Goal: Task Accomplishment & Management: Manage account settings

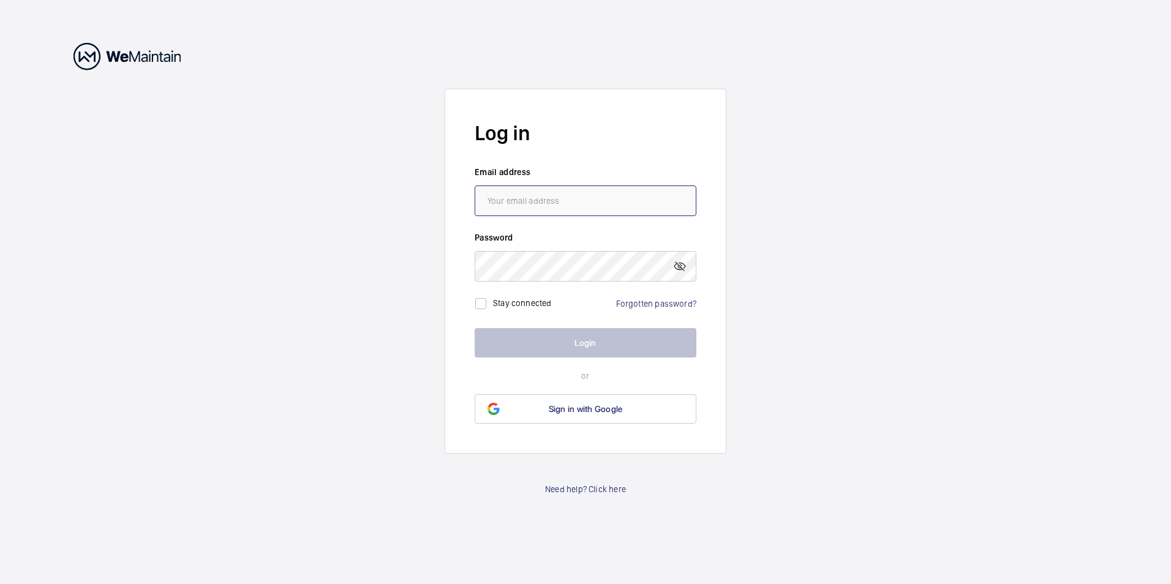
type input "[PERSON_NAME][EMAIL_ADDRESS][PERSON_NAME][DOMAIN_NAME]"
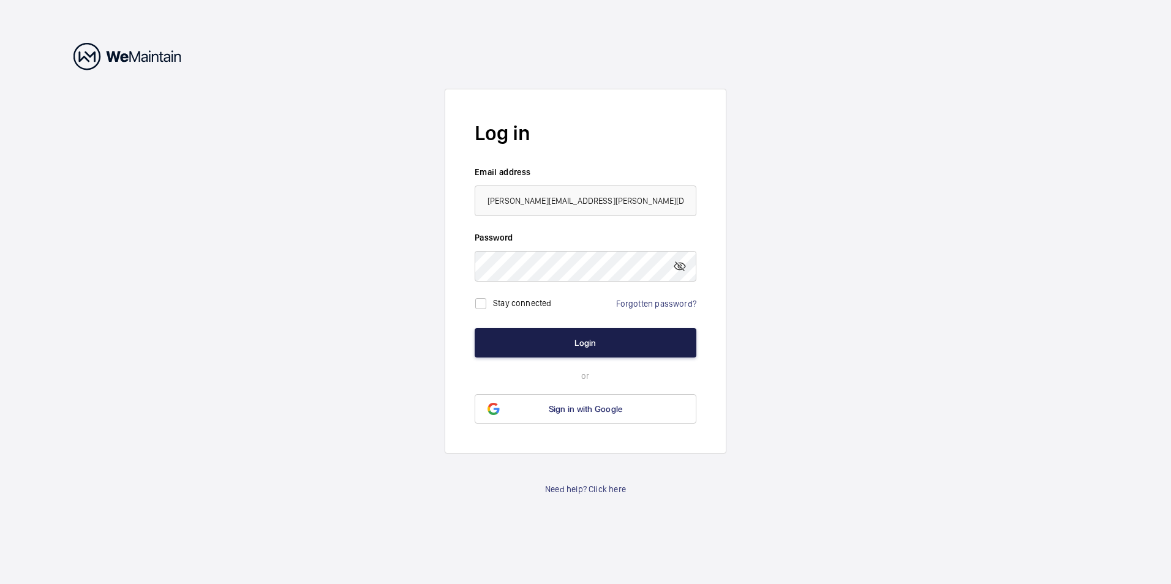
click at [581, 340] on button "Login" at bounding box center [586, 342] width 222 height 29
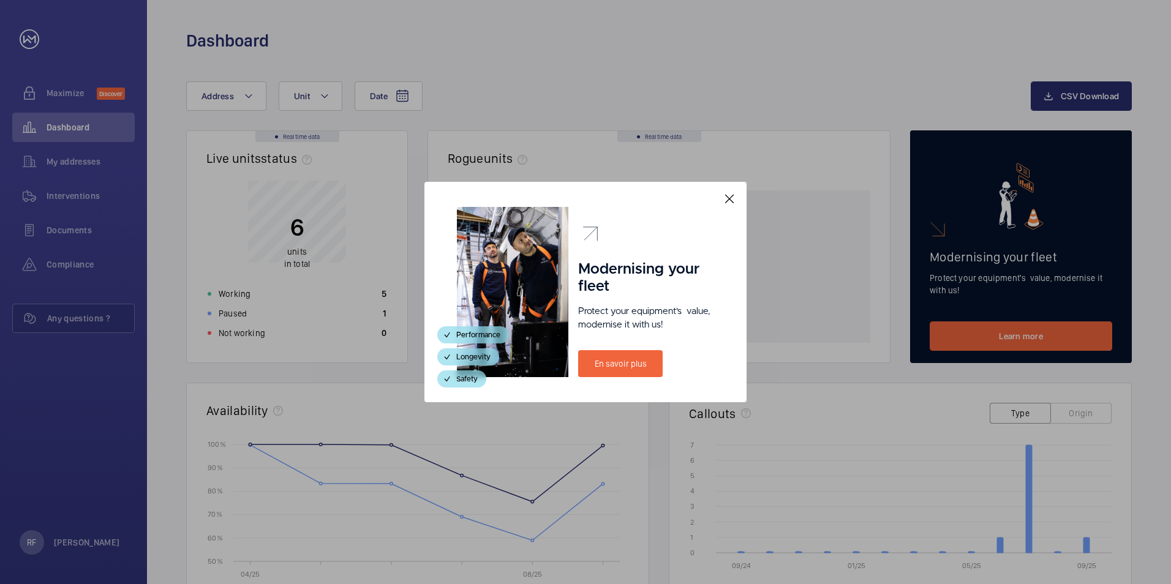
click at [728, 197] on mat-icon at bounding box center [729, 199] width 15 height 15
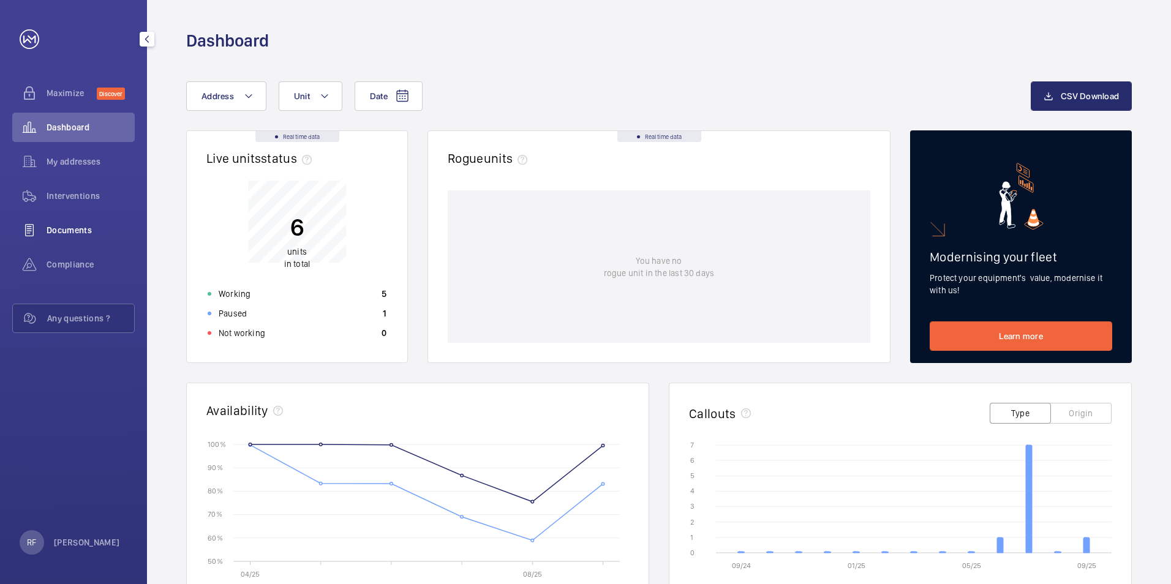
click at [73, 227] on span "Documents" at bounding box center [91, 230] width 88 height 12
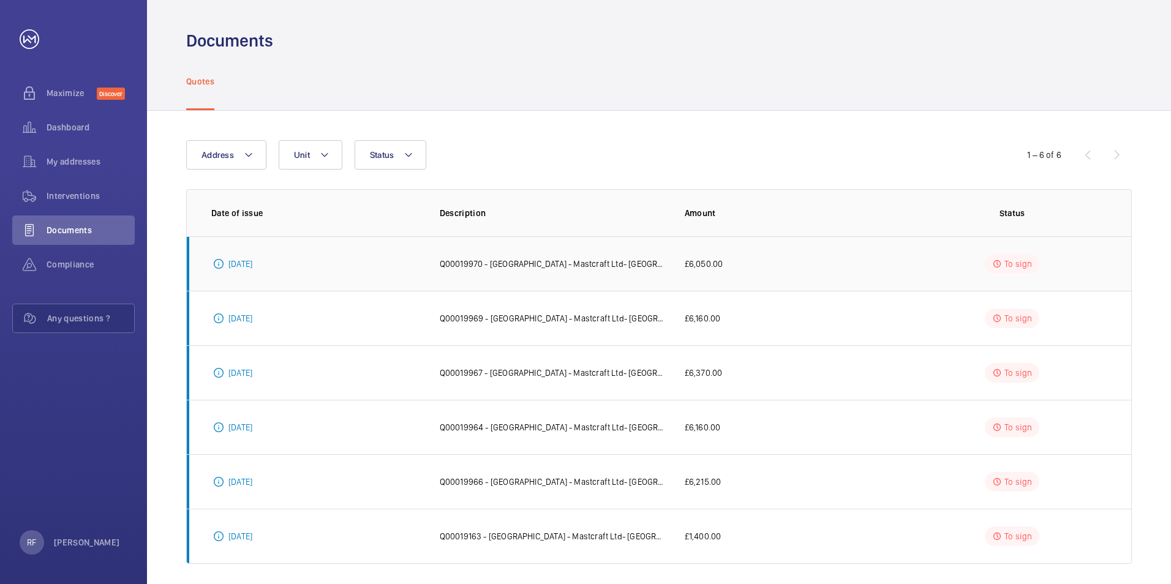
scroll to position [9, 0]
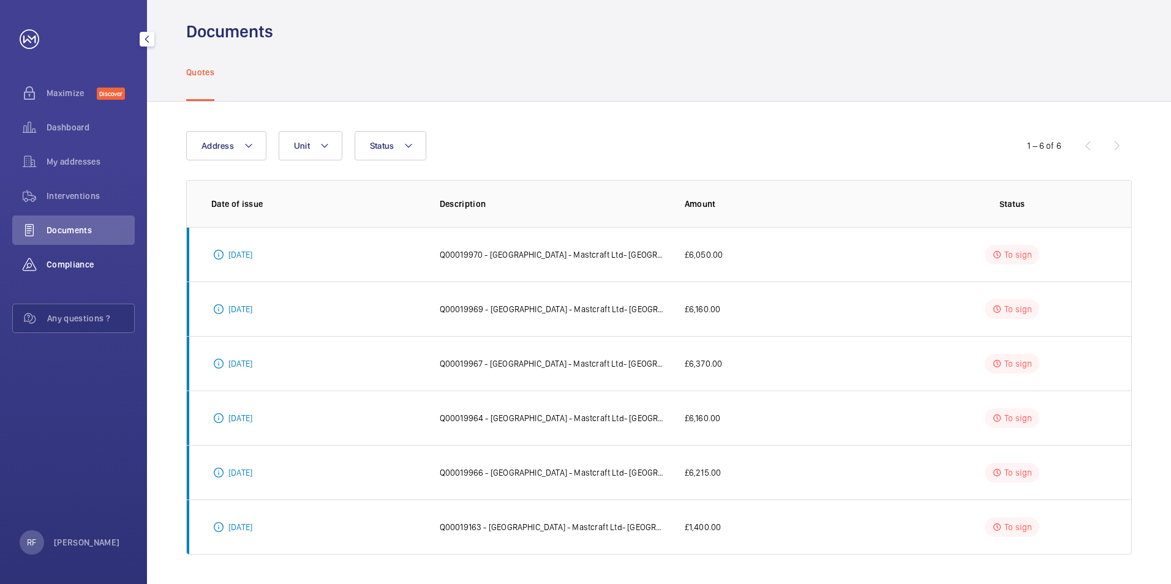
click at [74, 269] on span "Compliance" at bounding box center [91, 264] width 88 height 12
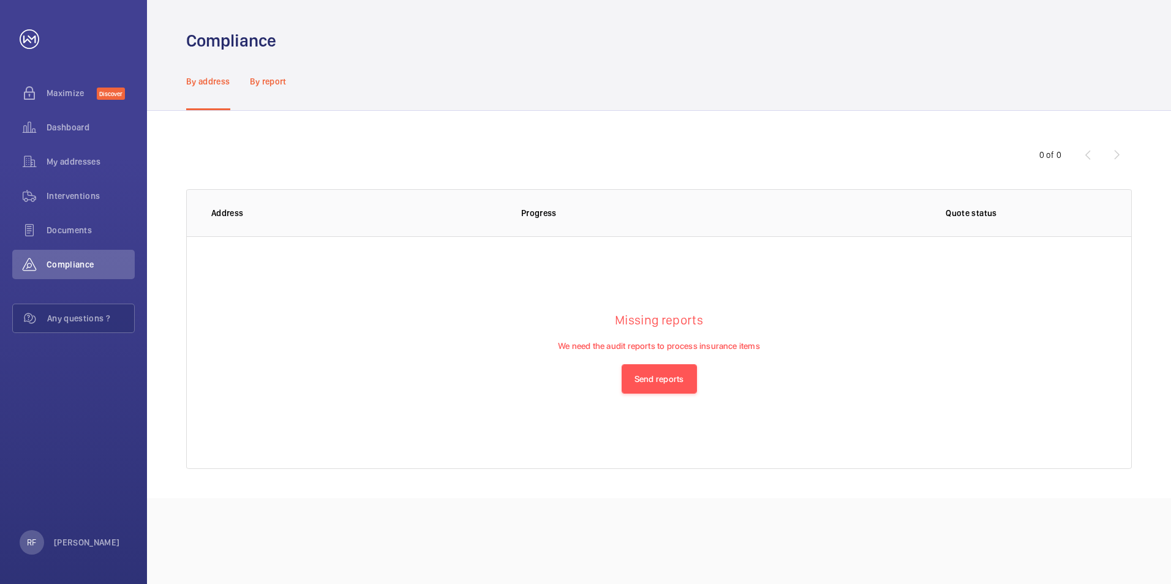
click at [271, 80] on p "By report" at bounding box center [268, 81] width 37 height 12
click at [260, 148] on button "Address" at bounding box center [226, 154] width 80 height 29
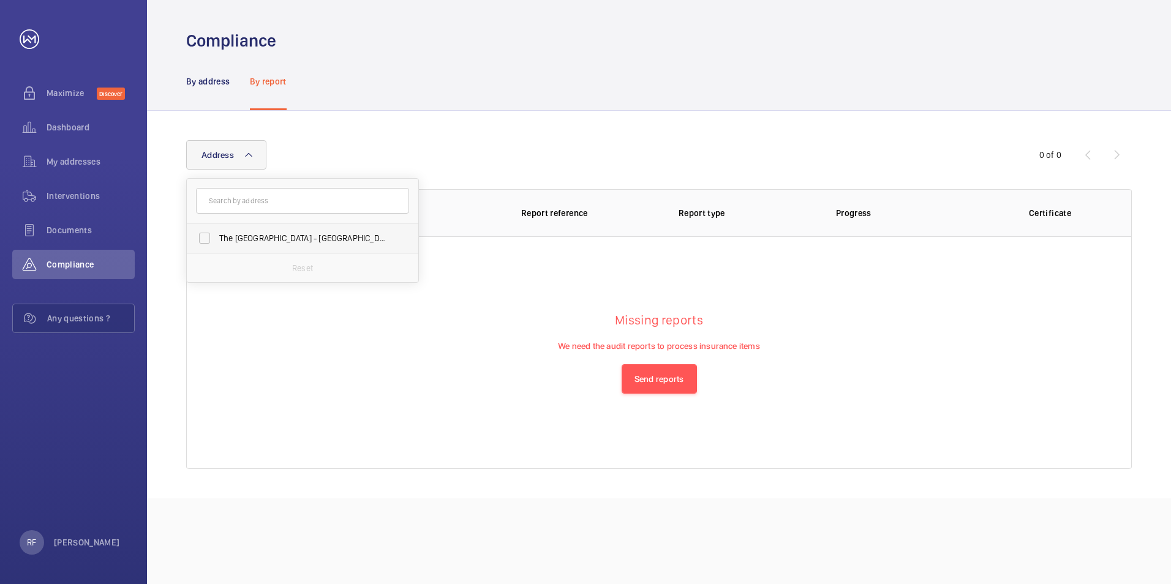
click at [251, 245] on label "The [GEOGRAPHIC_DATA] - [GEOGRAPHIC_DATA]" at bounding box center [293, 238] width 213 height 29
click at [217, 245] on input "The [GEOGRAPHIC_DATA] - [GEOGRAPHIC_DATA]" at bounding box center [204, 238] width 24 height 24
checkbox input "true"
click at [382, 330] on wm-front-table-empty-state "Missing reports We need the audit reports to process insurance items Send repor…" at bounding box center [659, 352] width 944 height 233
click at [380, 219] on th "Address" at bounding box center [422, 212] width 157 height 47
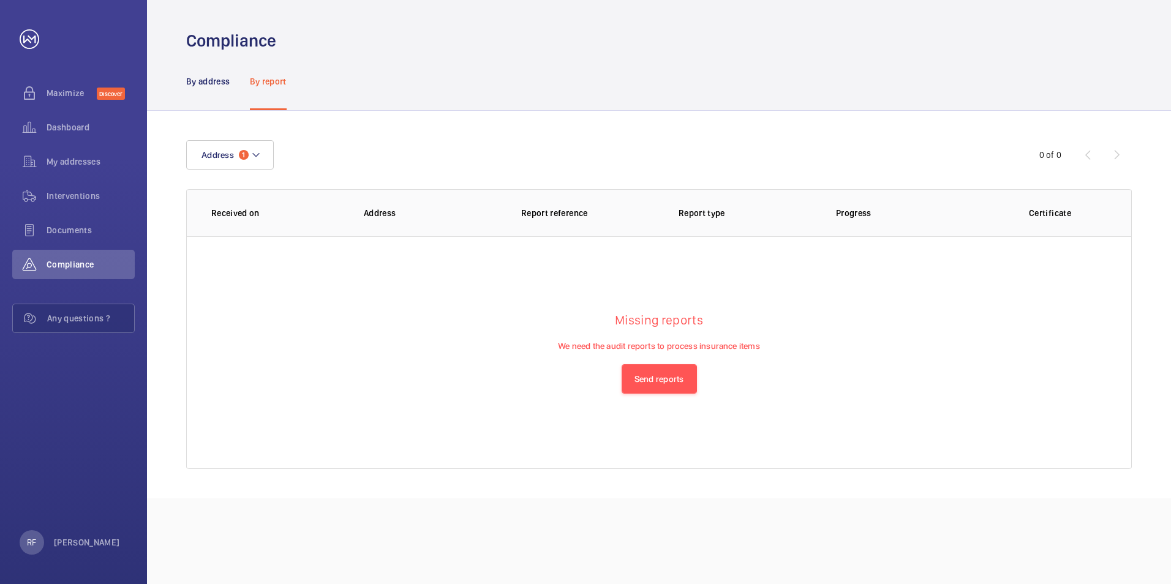
click at [377, 213] on p "Address" at bounding box center [433, 213] width 138 height 12
click at [560, 217] on p "Report reference" at bounding box center [590, 213] width 138 height 12
click at [81, 132] on span "Dashboard" at bounding box center [91, 127] width 88 height 12
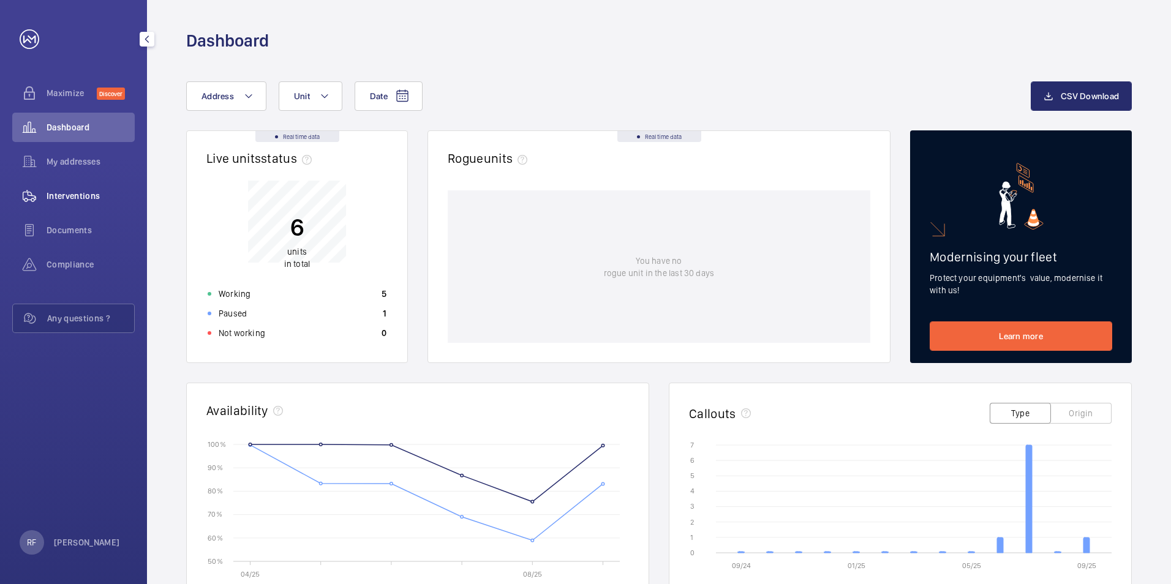
click at [70, 200] on span "Interventions" at bounding box center [91, 196] width 88 height 12
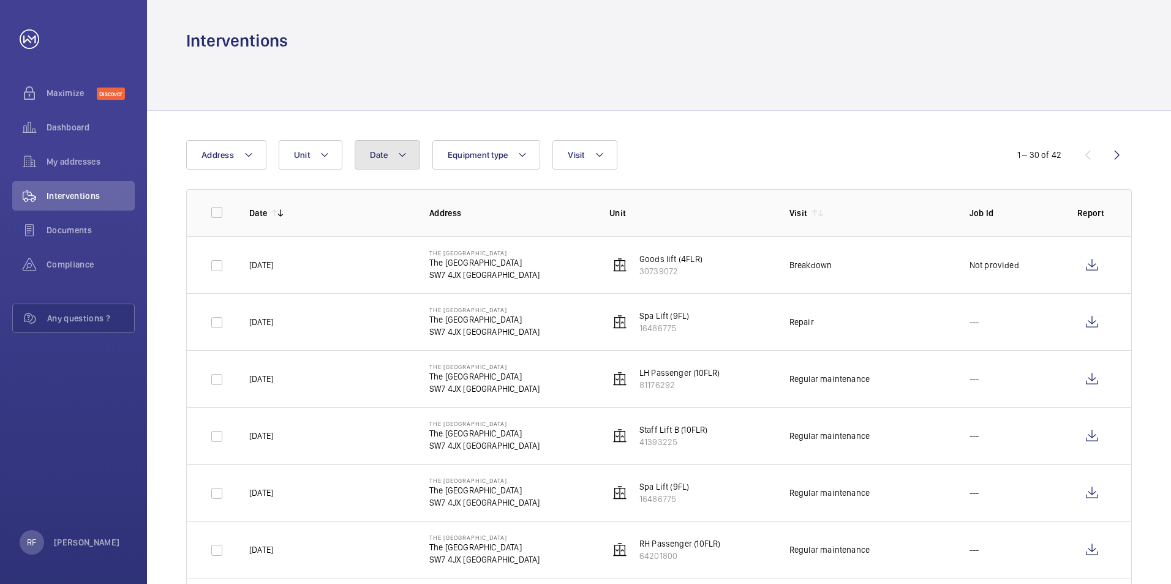
click at [397, 158] on mat-icon at bounding box center [402, 155] width 10 height 15
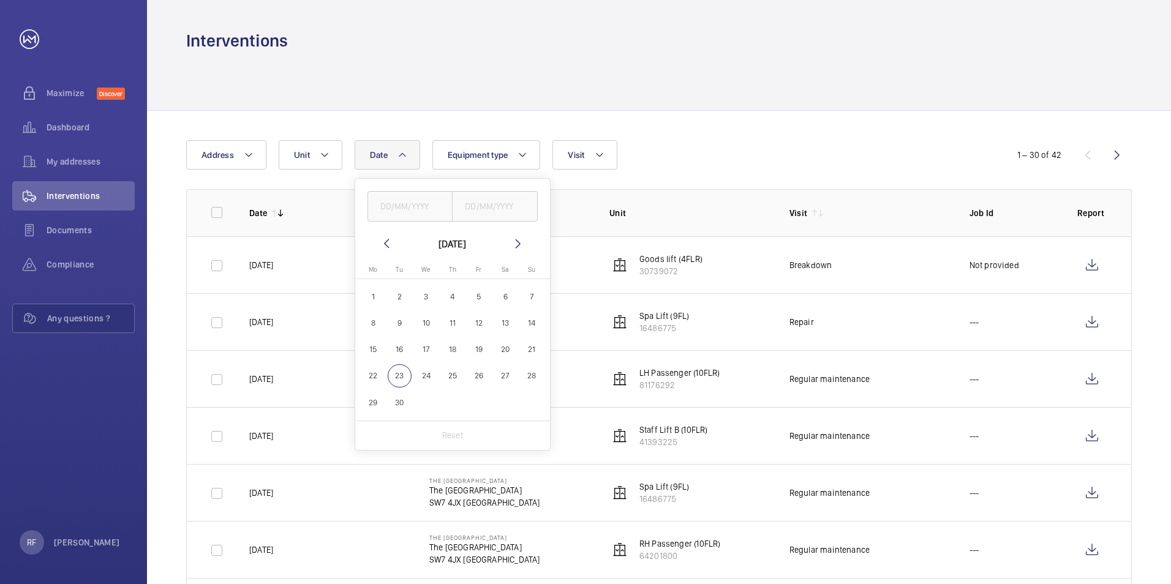
click at [386, 237] on mat-icon at bounding box center [386, 243] width 15 height 15
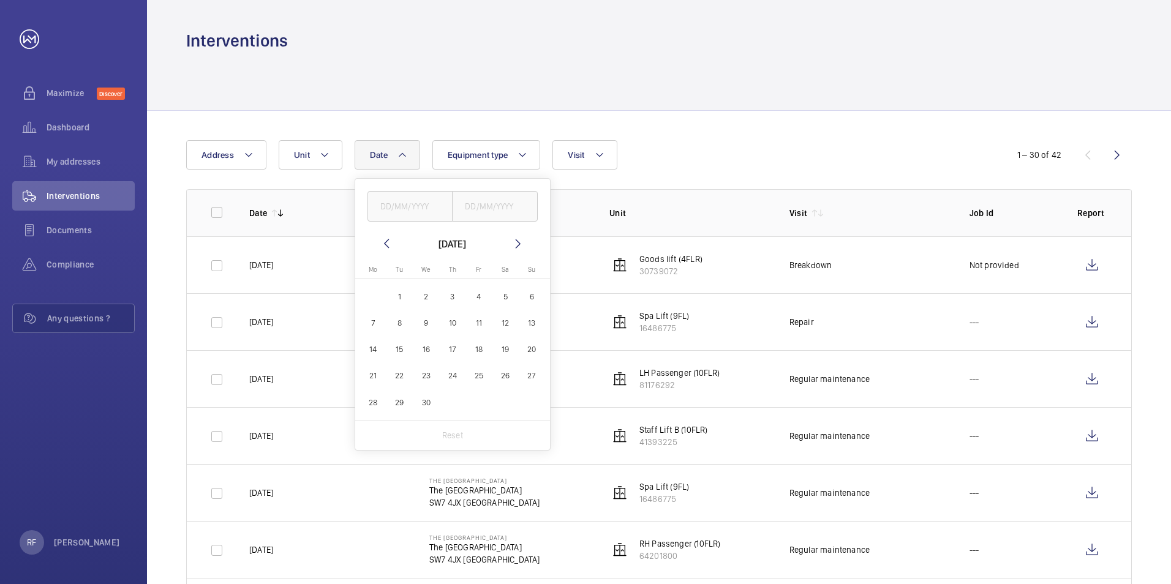
click at [401, 292] on span "1" at bounding box center [400, 297] width 24 height 24
type input "[DATE]"
click at [437, 427] on div "Reset" at bounding box center [452, 435] width 195 height 29
click at [394, 298] on span "1" at bounding box center [400, 297] width 24 height 24
type input "[DATE]"
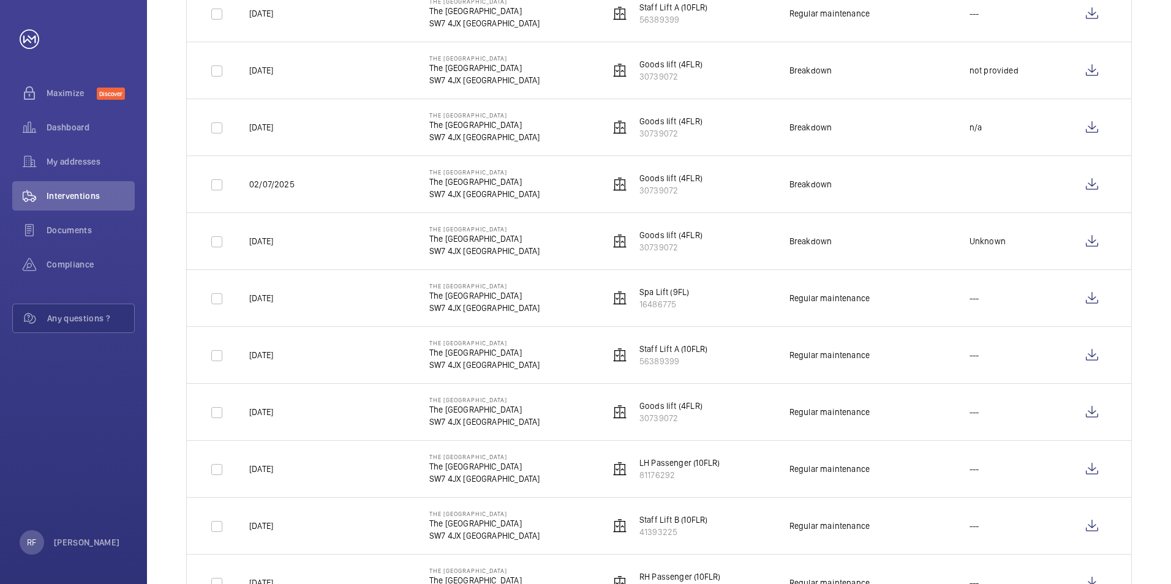
scroll to position [1391, 0]
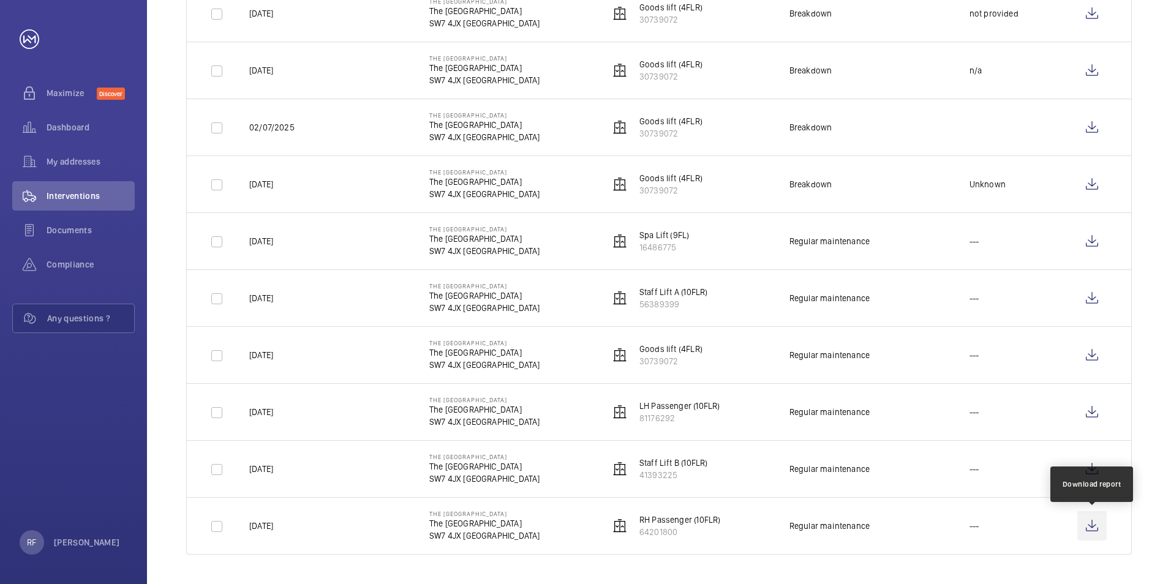
click at [1092, 520] on wm-front-icon-button at bounding box center [1091, 525] width 29 height 29
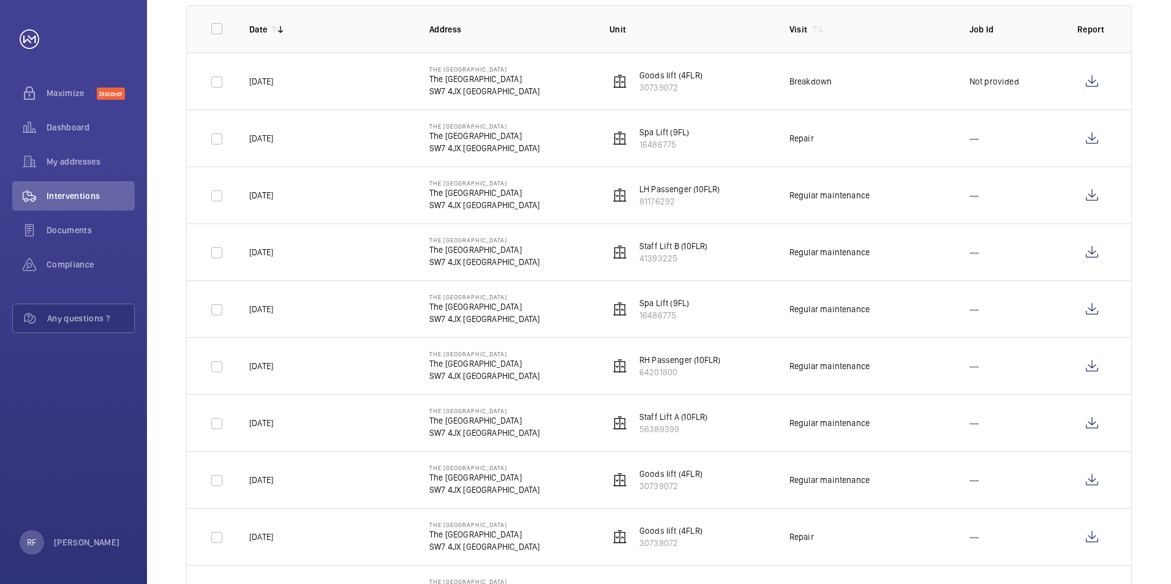
scroll to position [0, 0]
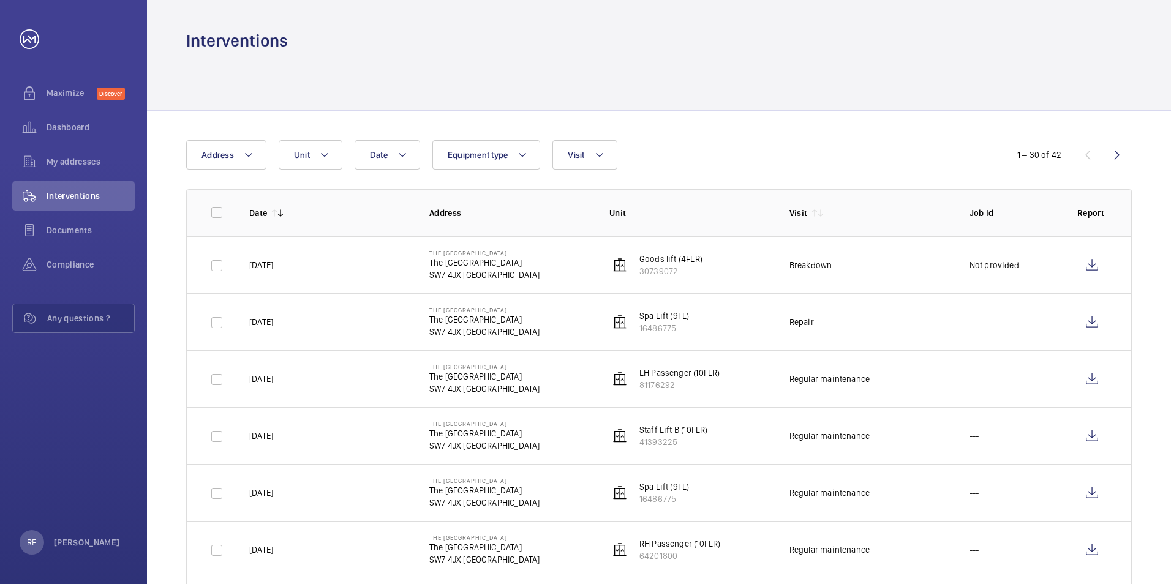
click at [1123, 153] on wm-front-icon-button at bounding box center [1116, 154] width 29 height 29
click at [1120, 158] on wm-front-icon-button at bounding box center [1116, 154] width 29 height 29
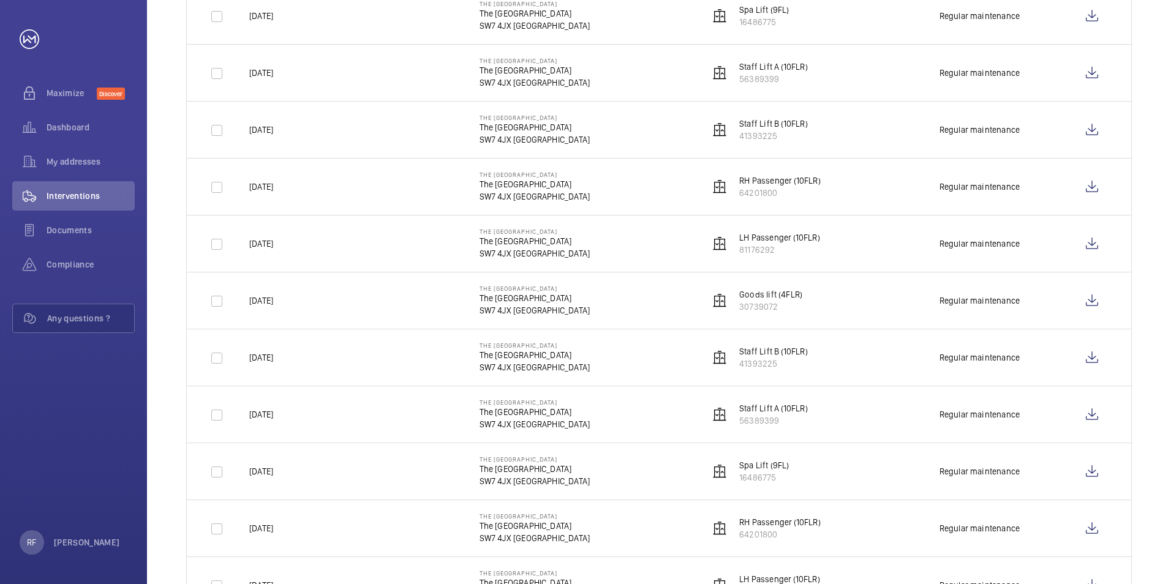
scroll to position [366, 0]
